Goal: Check status

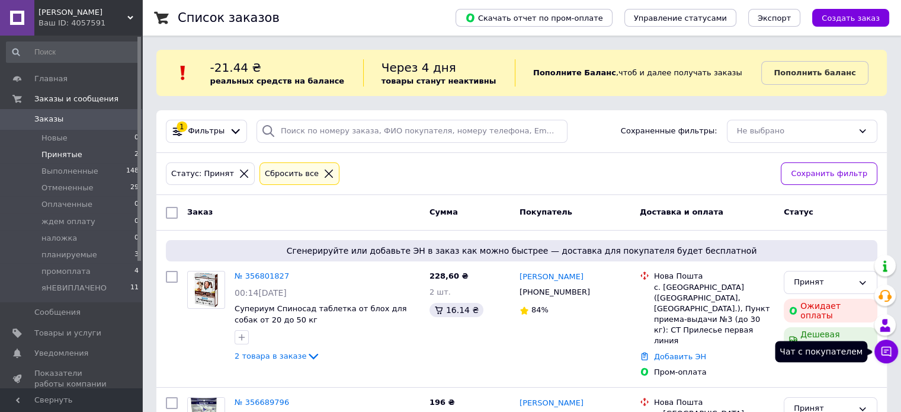
click at [886, 355] on icon at bounding box center [886, 351] width 10 height 10
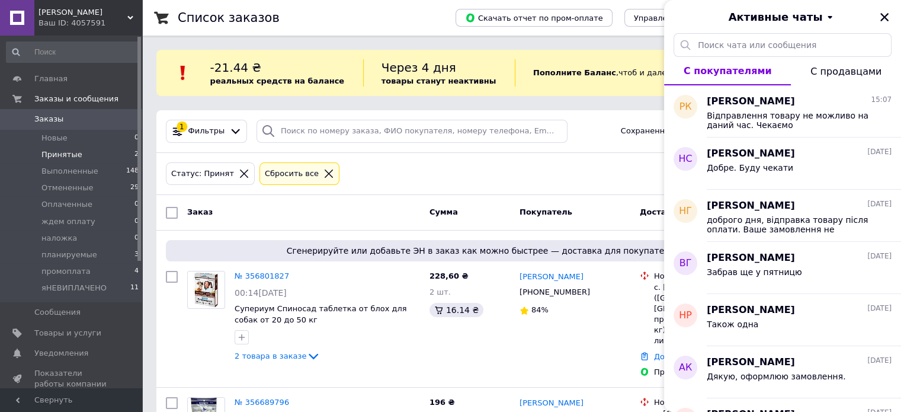
click at [323, 174] on icon at bounding box center [328, 173] width 11 height 11
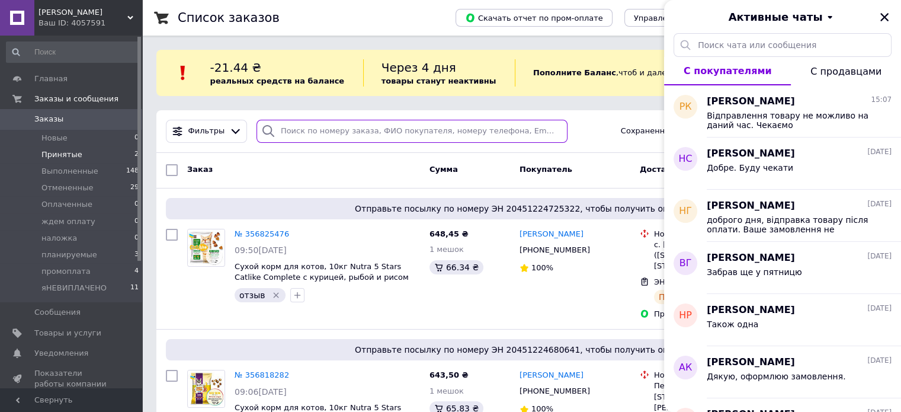
click at [417, 130] on input "search" at bounding box center [411, 131] width 311 height 23
type input "[PERSON_NAME]"
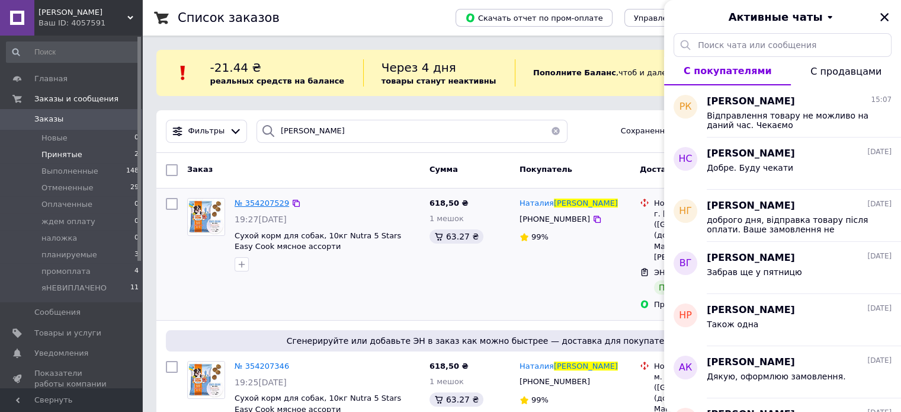
click at [256, 203] on span "№ 354207529" at bounding box center [262, 202] width 54 height 9
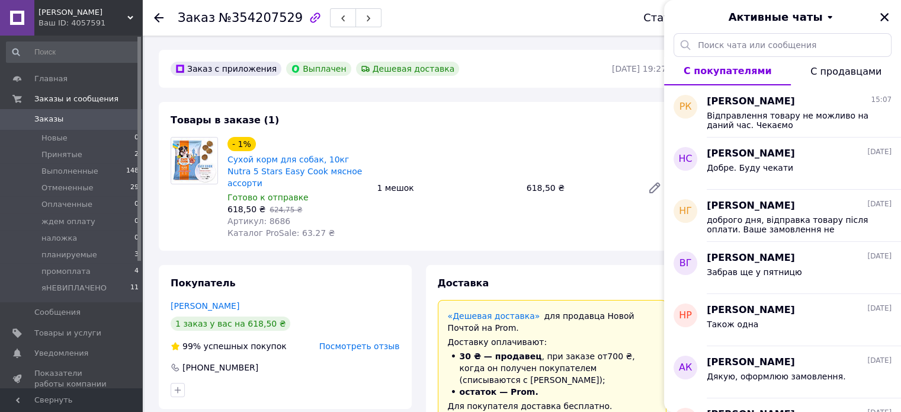
scroll to position [98, 0]
click at [884, 18] on icon "Закрыть" at bounding box center [884, 17] width 11 height 11
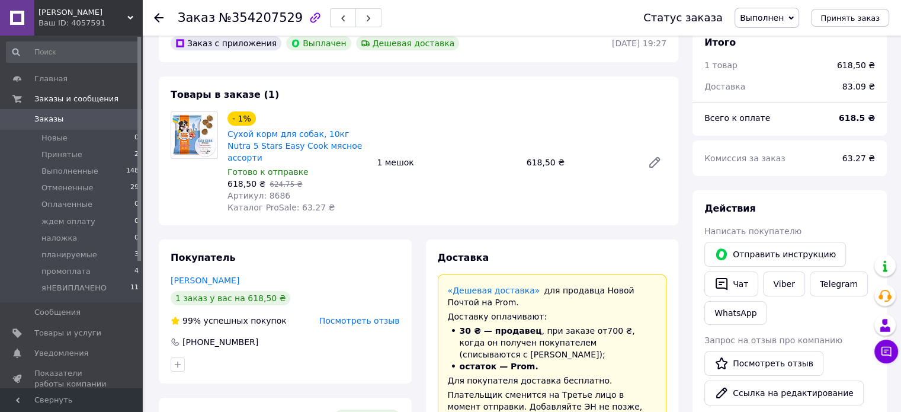
scroll to position [0, 0]
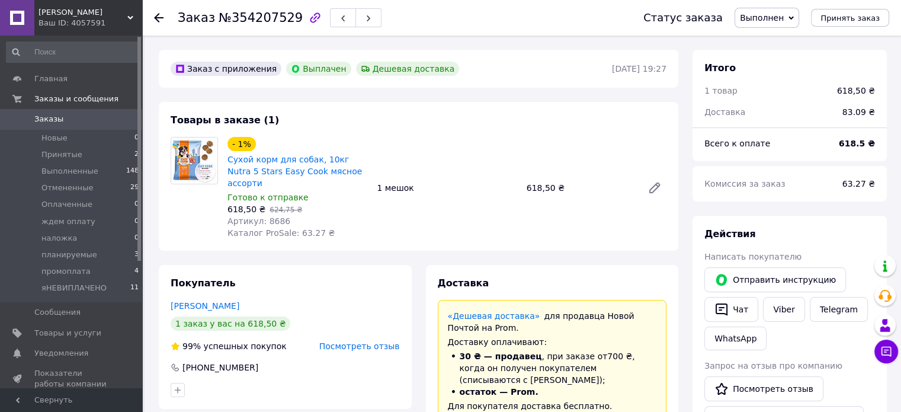
click at [159, 15] on icon at bounding box center [158, 17] width 9 height 9
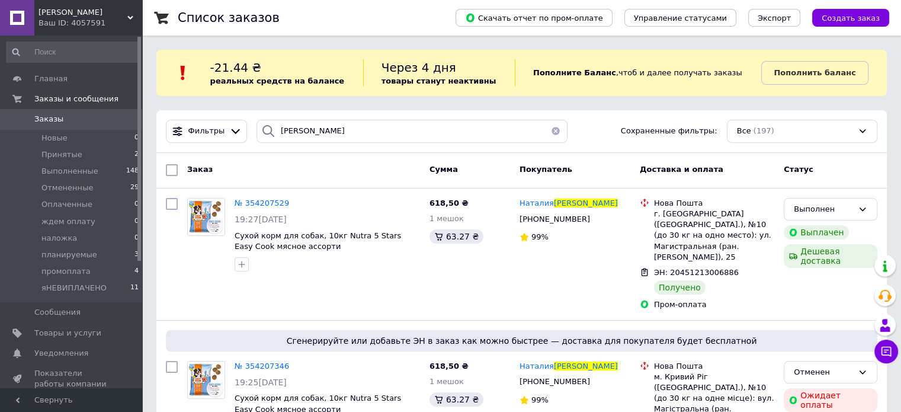
click at [550, 131] on button "button" at bounding box center [556, 131] width 24 height 23
